Goal: Navigation & Orientation: Find specific page/section

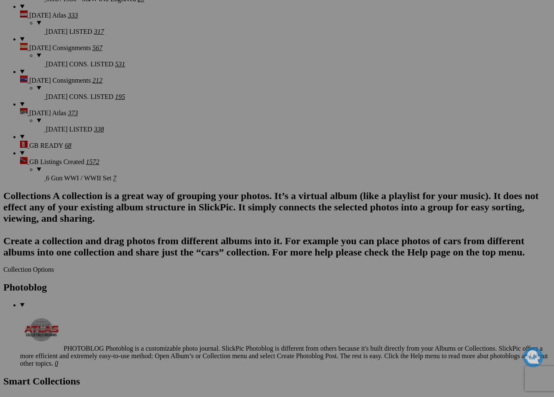
scroll to position [1825, 0]
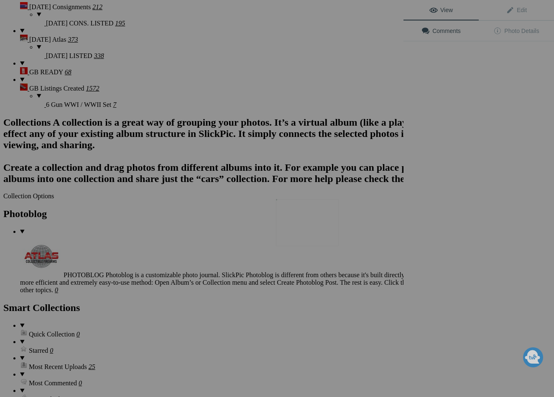
click at [292, 219] on img at bounding box center [307, 222] width 63 height 47
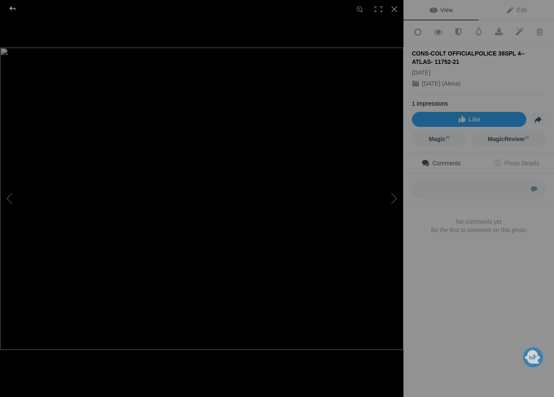
click at [10, 9] on div at bounding box center [12, 8] width 30 height 17
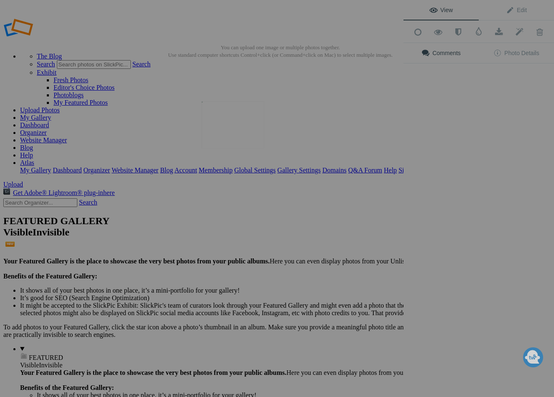
click at [233, 129] on img at bounding box center [232, 125] width 63 height 47
